Goal: Unclear

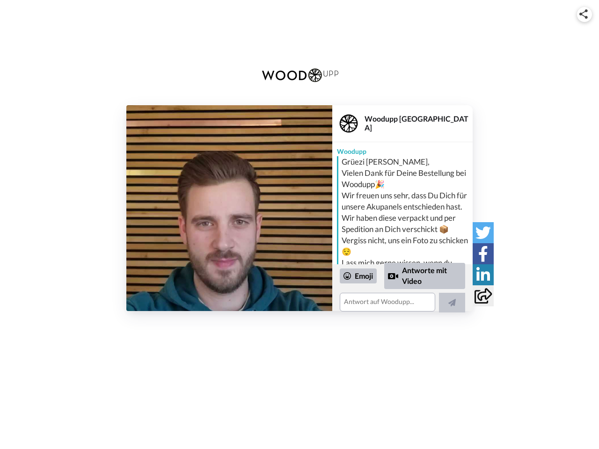
click at [584, 14] on img at bounding box center [583, 13] width 8 height 9
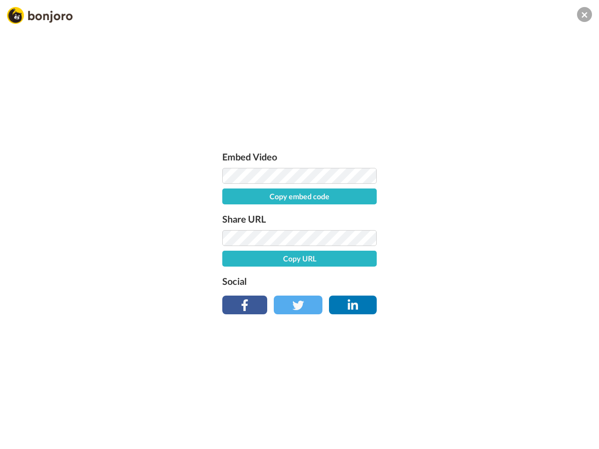
click at [229, 208] on div "Embed Video Copy embed code Share URL Copy URL Social" at bounding box center [299, 230] width 164 height 162
click at [358, 276] on label "Social" at bounding box center [299, 281] width 154 height 15
click at [425, 275] on div "Embed Video Copy embed code Share URL Copy URL Social" at bounding box center [299, 275] width 599 height 449
click at [452, 303] on div "Embed Video Copy embed code Share URL Copy URL Social" at bounding box center [299, 275] width 599 height 449
click at [483, 232] on div "Embed Video Copy embed code Share URL Copy URL Social" at bounding box center [299, 275] width 599 height 449
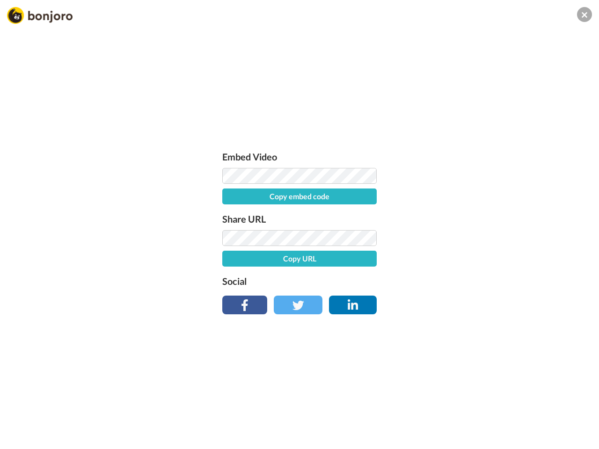
click at [483, 253] on div "Embed Video Copy embed code Share URL Copy URL Social" at bounding box center [299, 275] width 599 height 449
click at [483, 275] on div "Embed Video Copy embed code Share URL Copy URL Social" at bounding box center [299, 275] width 599 height 449
click at [483, 296] on div "Embed Video Copy embed code Share URL Copy URL Social" at bounding box center [299, 275] width 599 height 449
